Goal: Use online tool/utility: Utilize a website feature to perform a specific function

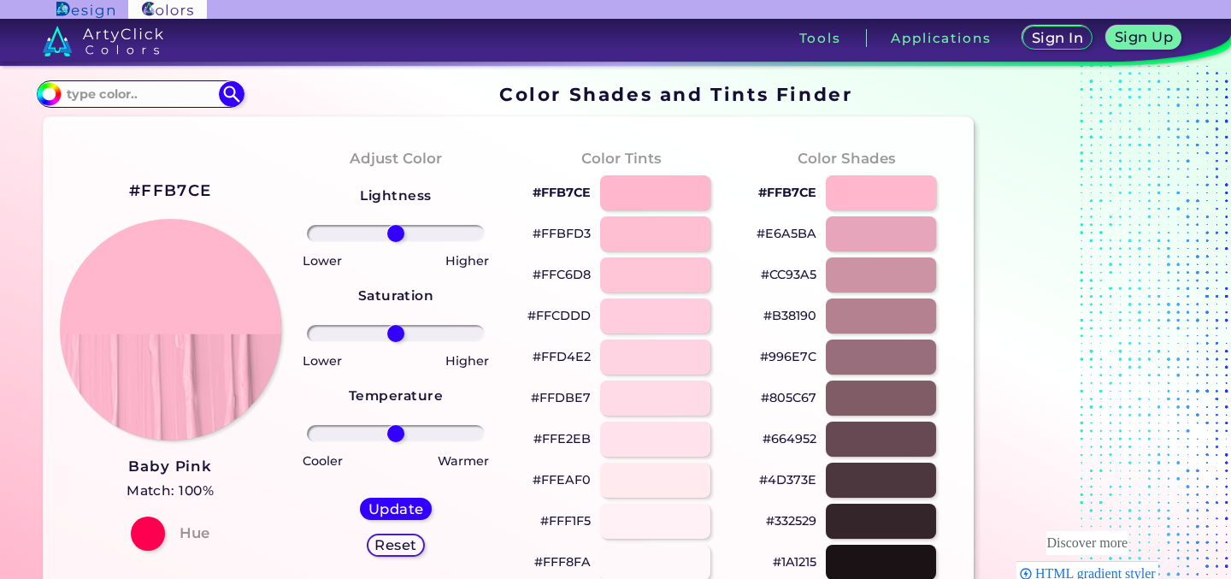
scroll to position [56, 0]
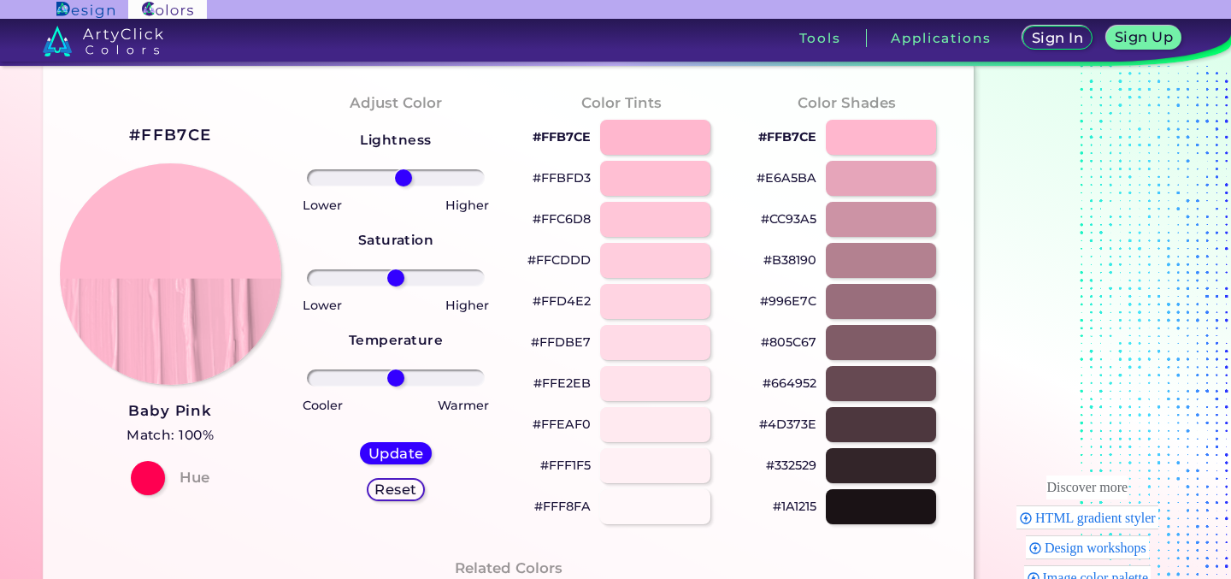
type input "10"
drag, startPoint x: 390, startPoint y: 172, endPoint x: 404, endPoint y: 180, distance: 16.4
click at [404, 180] on input "range" at bounding box center [396, 177] width 179 height 17
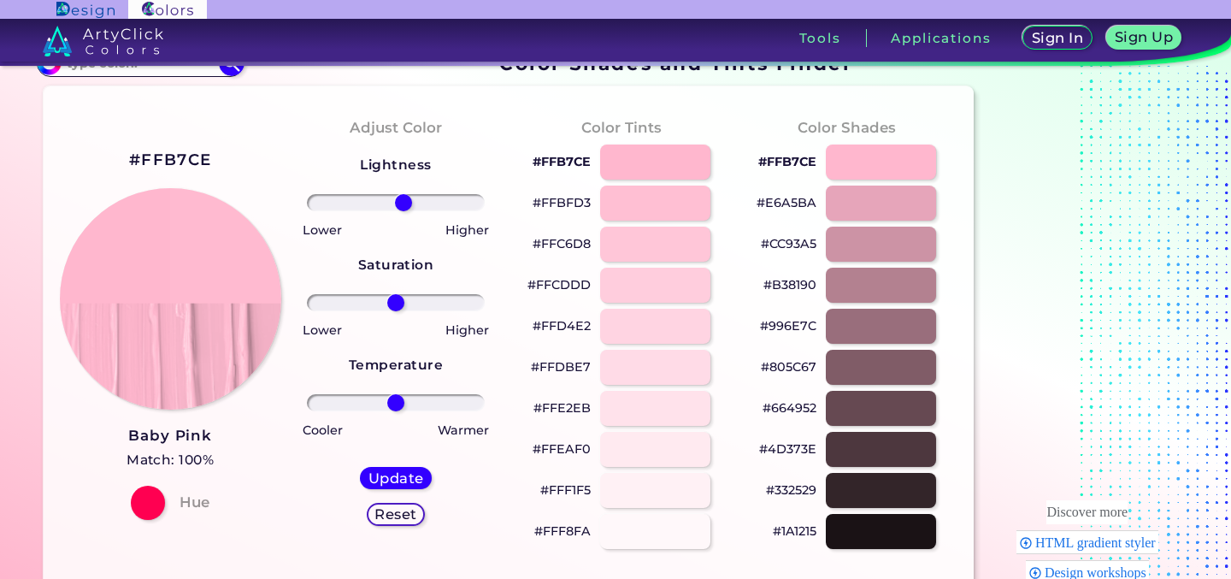
scroll to position [30, 0]
click at [663, 156] on div at bounding box center [655, 162] width 111 height 35
type input "#ffb7ce"
type input "0"
click at [655, 192] on div at bounding box center [655, 203] width 111 height 35
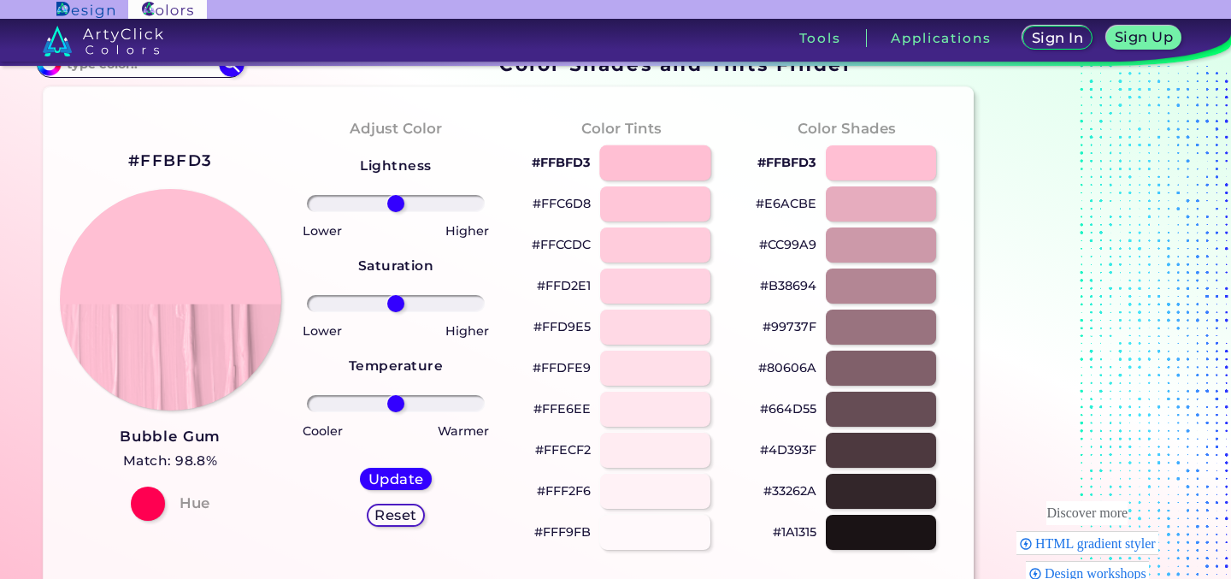
click at [651, 147] on div at bounding box center [655, 162] width 111 height 35
type input "#ffbfd3"
drag, startPoint x: 223, startPoint y: 164, endPoint x: 128, endPoint y: 160, distance: 95.0
click at [127, 160] on div "#FFBFD3 Bubble Gum Match: 98.8% Hue" at bounding box center [170, 333] width 226 height 465
copy h2 "#FFBFD3"
